Goal: Navigation & Orientation: Find specific page/section

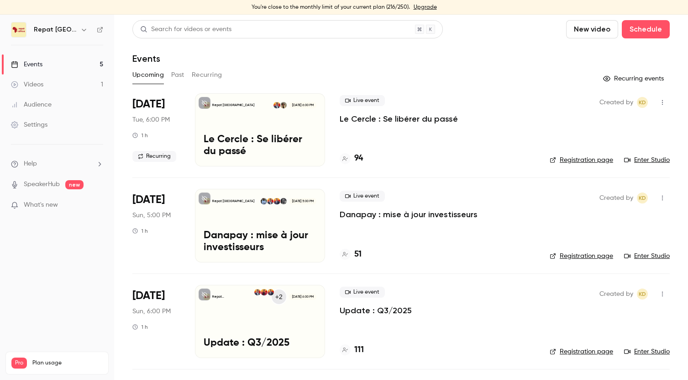
scroll to position [106, 0]
click at [362, 349] on h4 "112" at bounding box center [359, 350] width 11 height 12
click at [356, 253] on h4 "51" at bounding box center [357, 254] width 7 height 12
click at [353, 158] on div "94" at bounding box center [351, 158] width 23 height 12
click at [45, 63] on link "Events 5" at bounding box center [57, 64] width 114 height 20
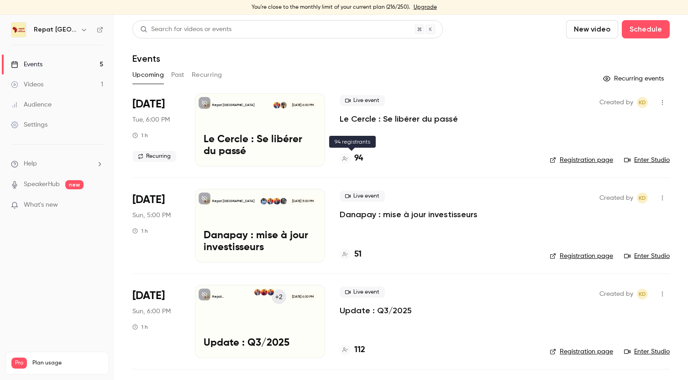
click at [360, 155] on h4 "94" at bounding box center [358, 158] width 9 height 12
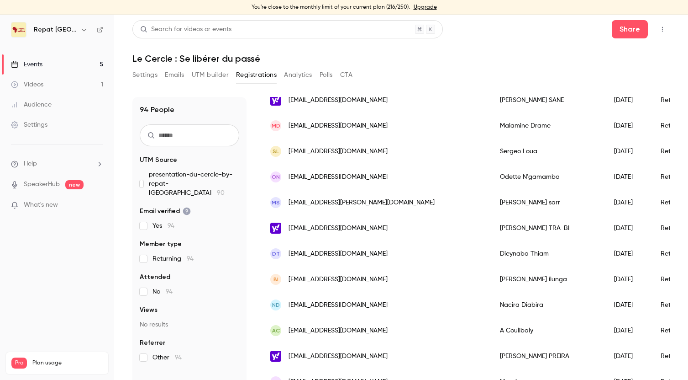
scroll to position [328, 0]
